Goal: Transaction & Acquisition: Purchase product/service

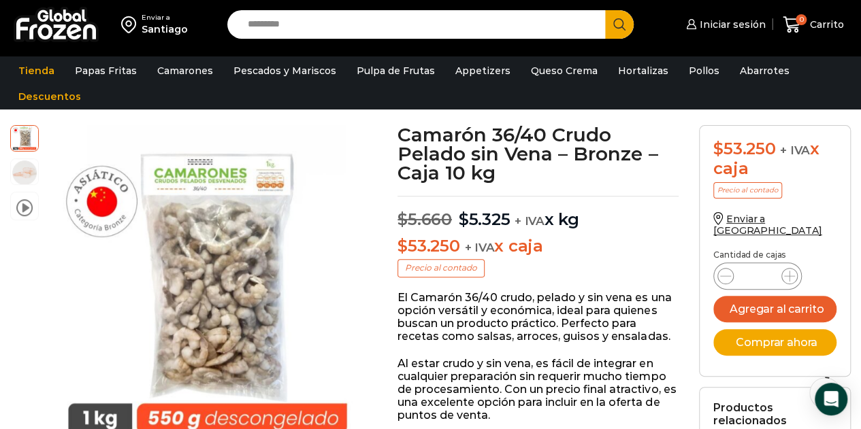
click at [438, 27] on input "Search input" at bounding box center [420, 24] width 358 height 29
type input "**********"
click at [605, 10] on button "Search" at bounding box center [619, 24] width 29 height 29
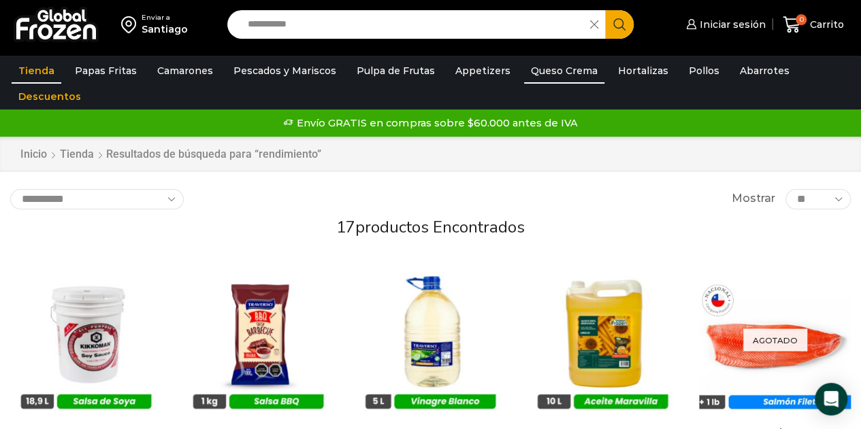
click at [548, 68] on link "Queso Crema" at bounding box center [564, 71] width 80 height 26
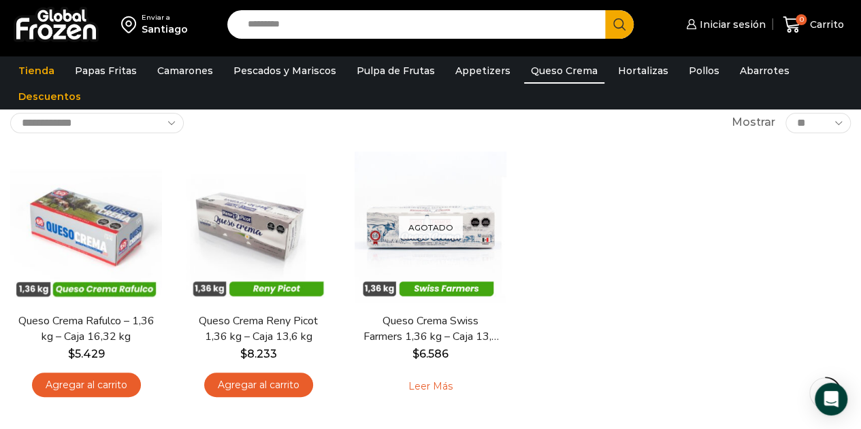
scroll to position [81, 0]
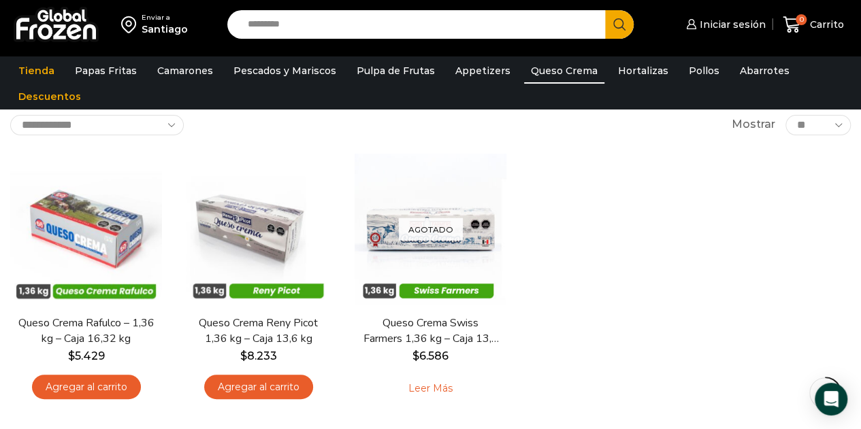
drag, startPoint x: 0, startPoint y: 0, endPoint x: 870, endPoint y: 95, distance: 875.5
click at [860, 95] on html "WordPress WooCommerce Themes Enviar a [GEOGRAPHIC_DATA] Search input Search Ini…" at bounding box center [430, 371] width 861 height 904
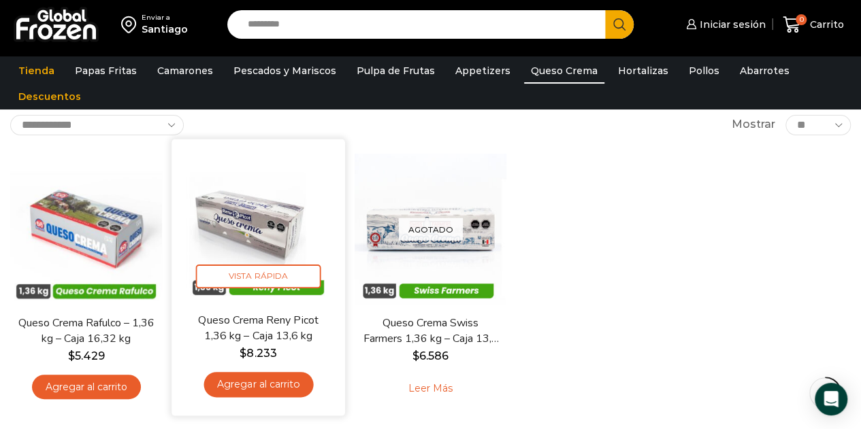
click at [259, 220] on img at bounding box center [258, 225] width 153 height 153
